Goal: Find specific page/section: Find specific page/section

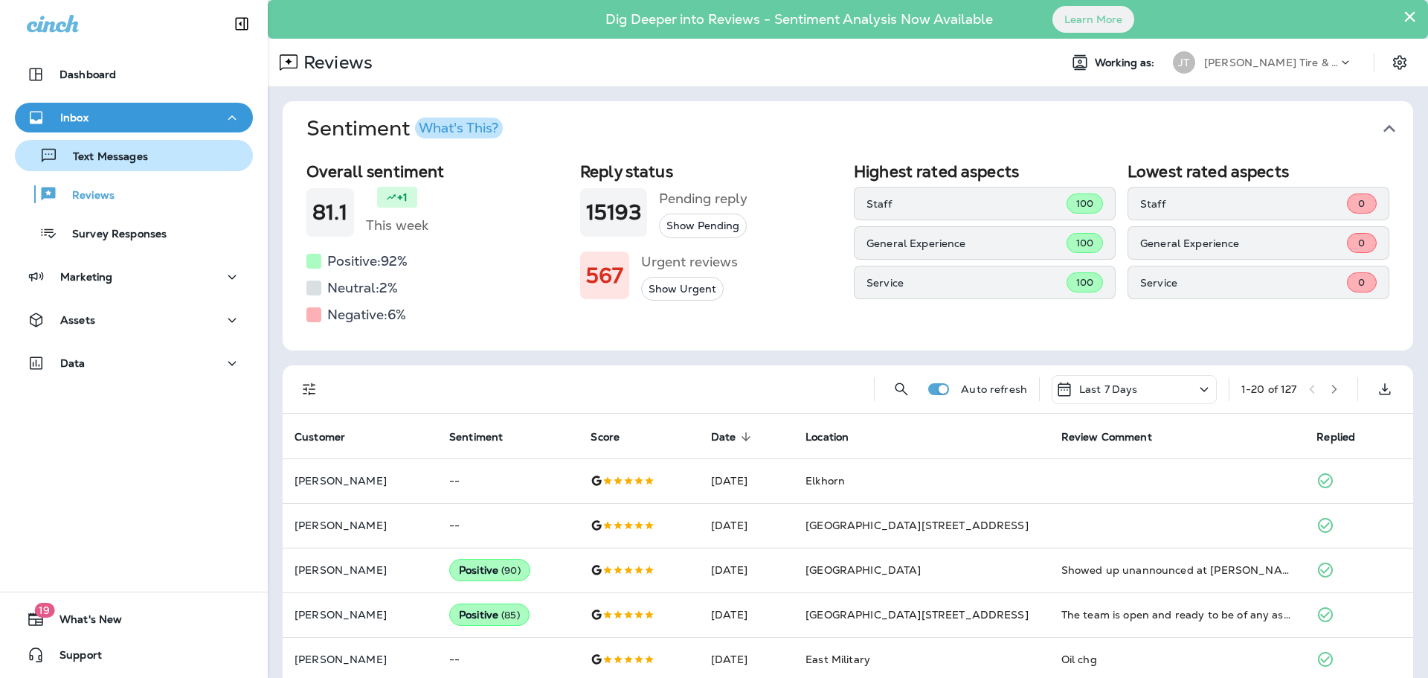
click at [124, 168] on button "Text Messages" at bounding box center [134, 155] width 238 height 31
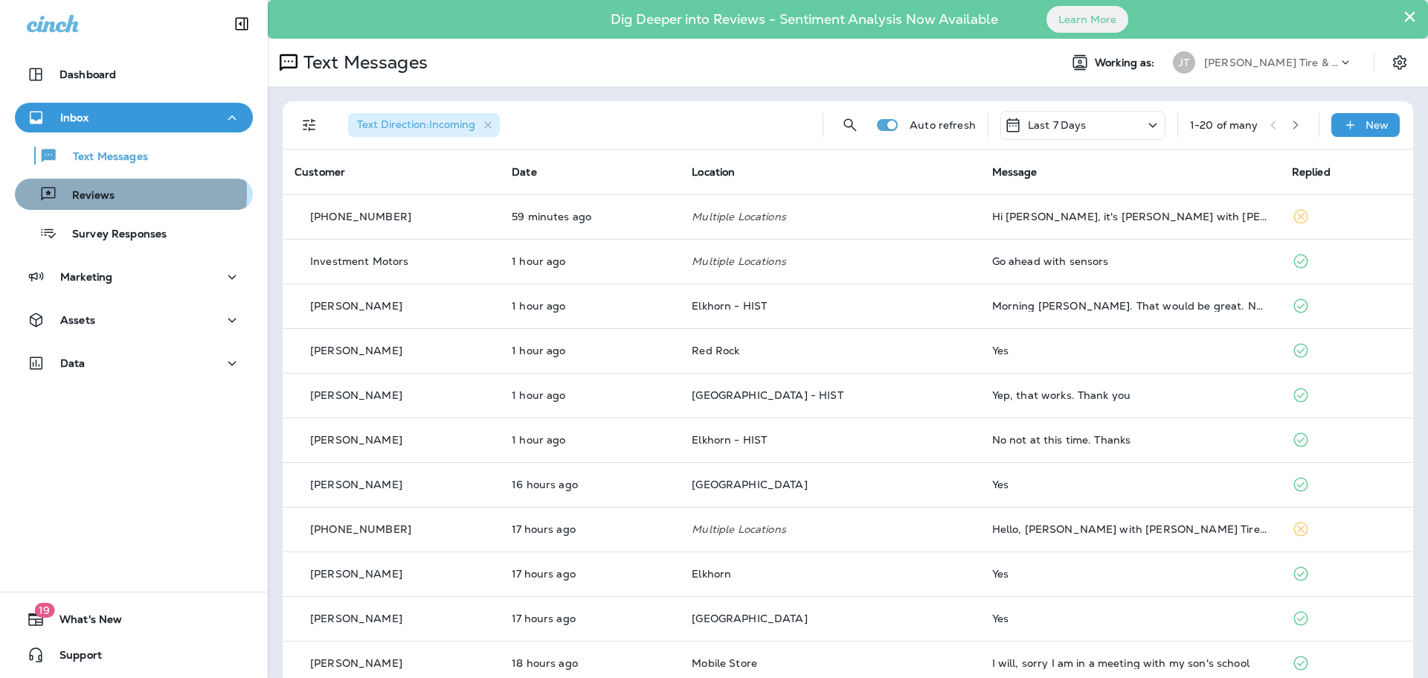
click at [90, 193] on p "Reviews" at bounding box center [85, 196] width 57 height 14
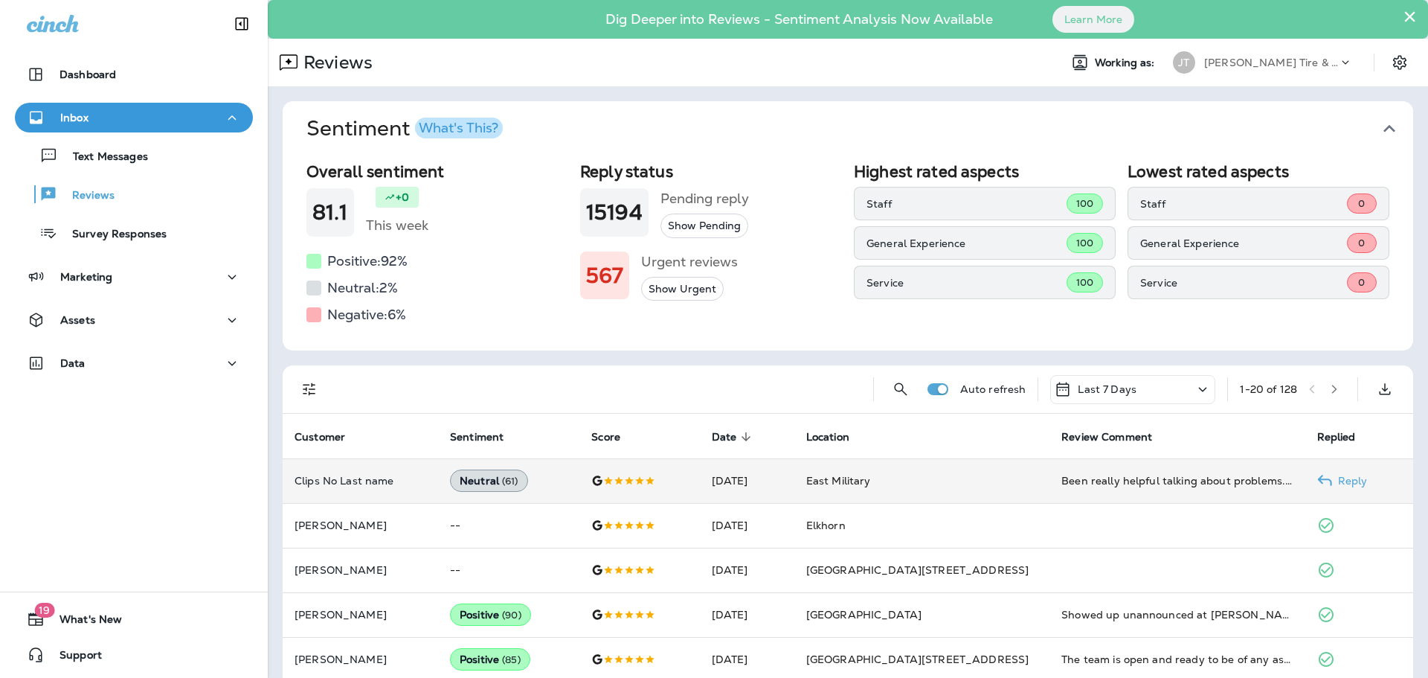
click at [1226, 493] on td "Been really helpful talking about problems. Worked with you." at bounding box center [1177, 480] width 255 height 45
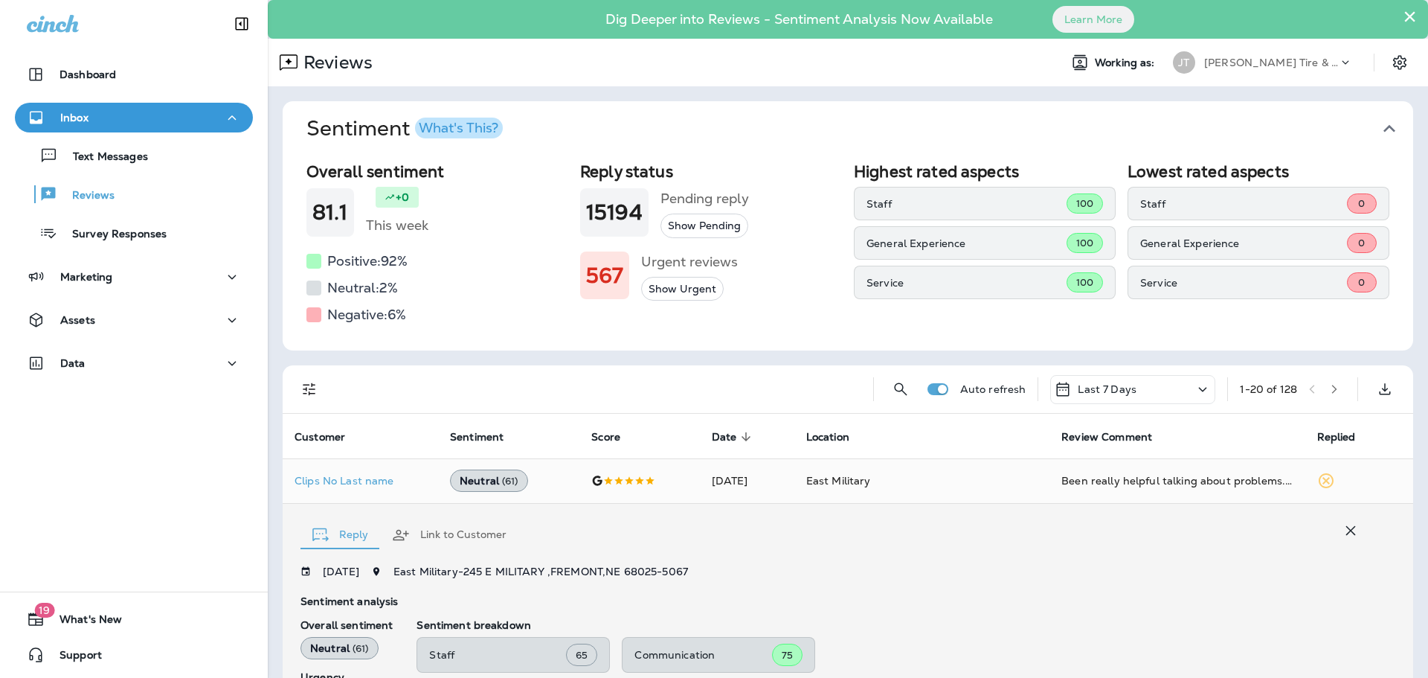
scroll to position [278, 0]
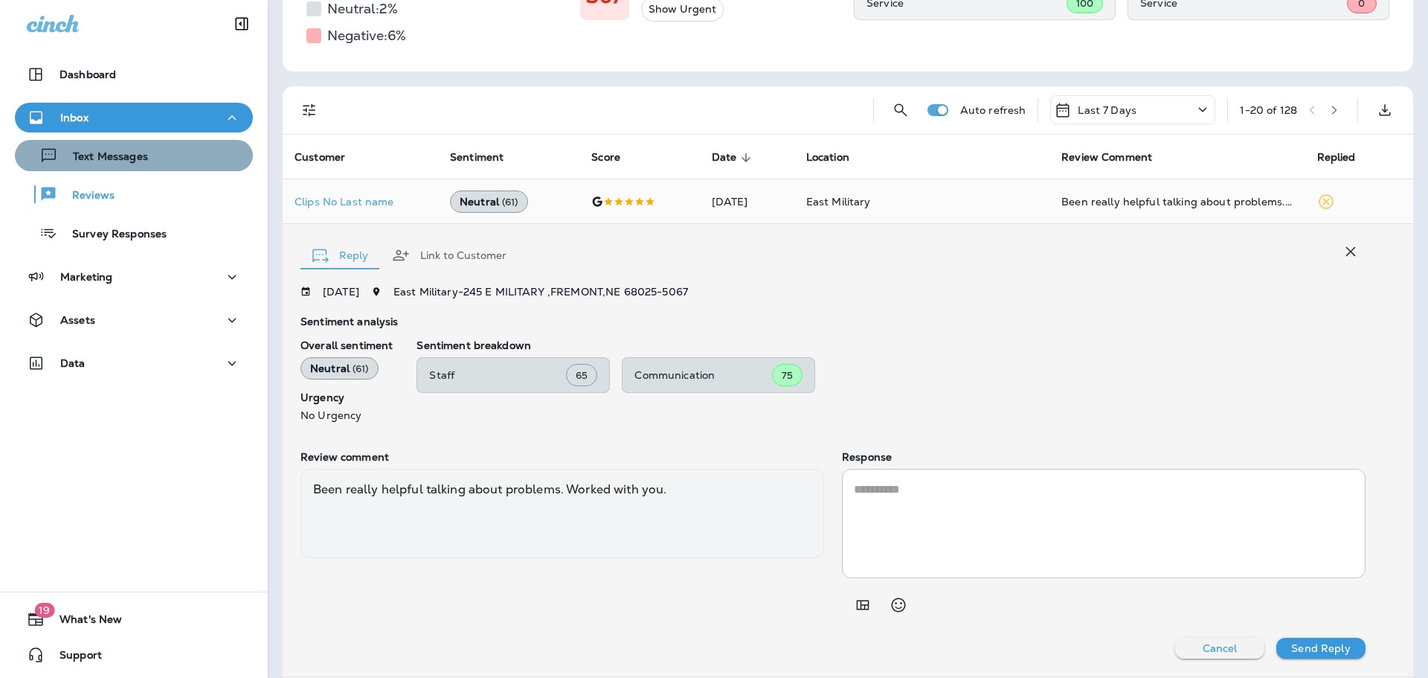
click at [149, 164] on div "Text Messages" at bounding box center [134, 155] width 226 height 22
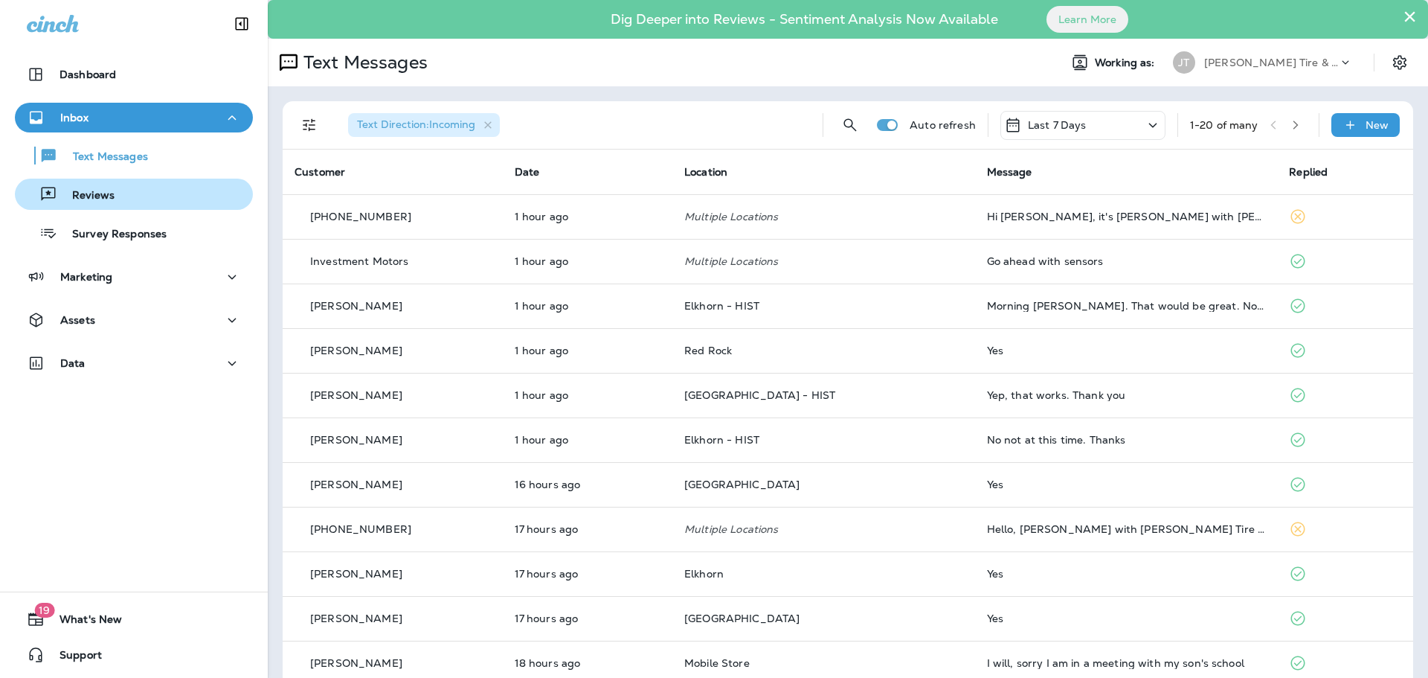
click at [139, 194] on div "Reviews" at bounding box center [134, 194] width 226 height 22
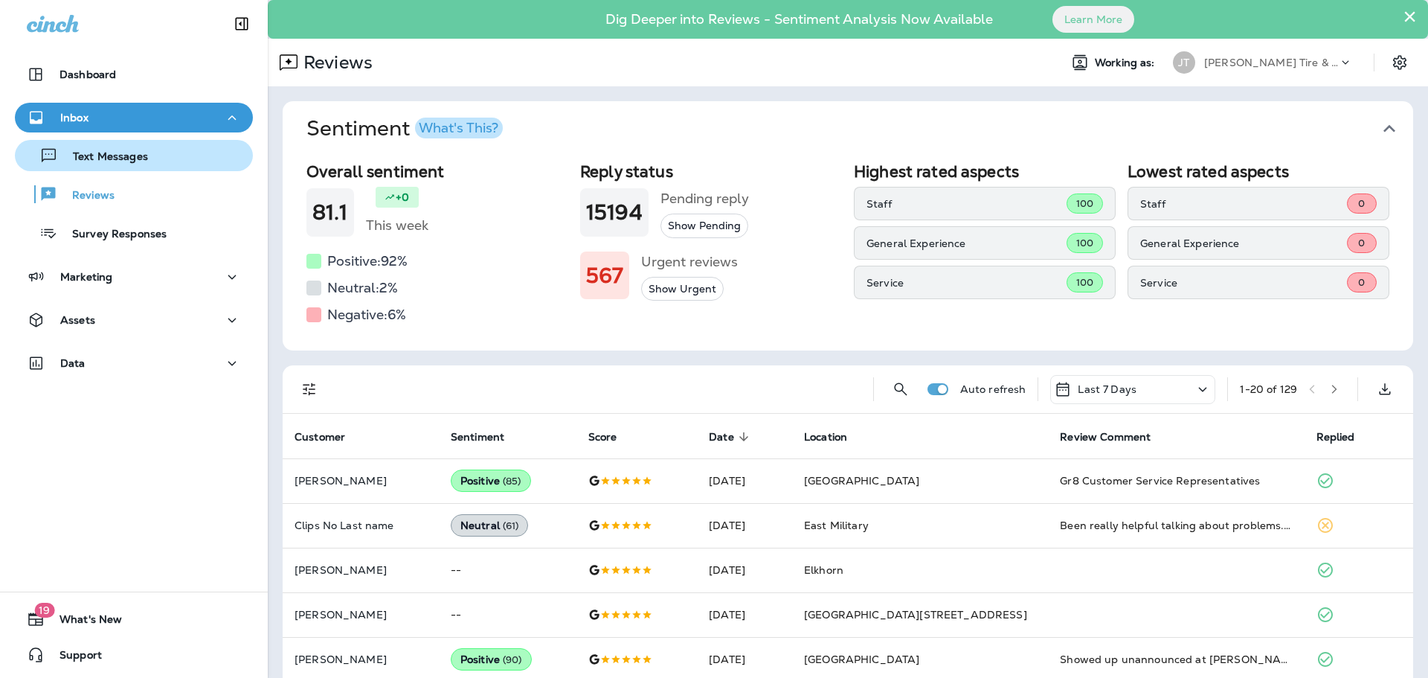
click at [108, 158] on p "Text Messages" at bounding box center [103, 157] width 90 height 14
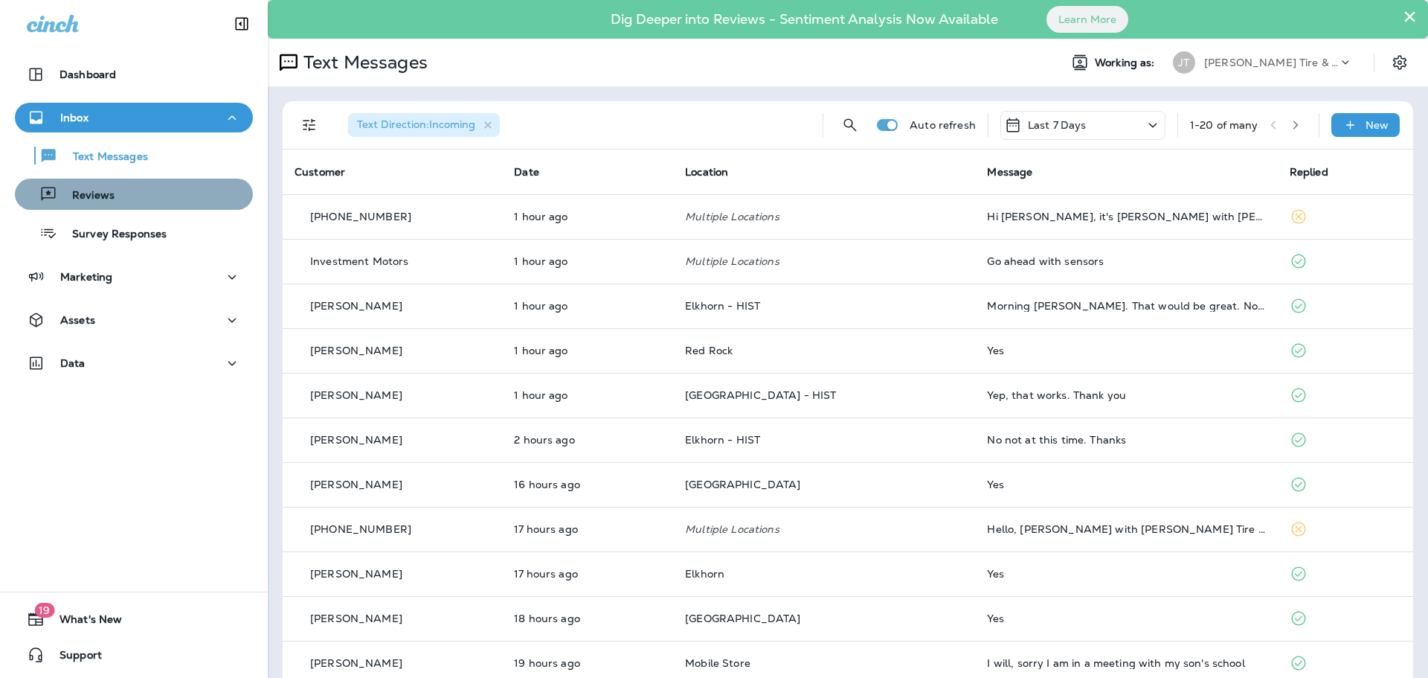
click at [141, 191] on div "Reviews" at bounding box center [134, 194] width 226 height 22
